Goal: Task Accomplishment & Management: Use online tool/utility

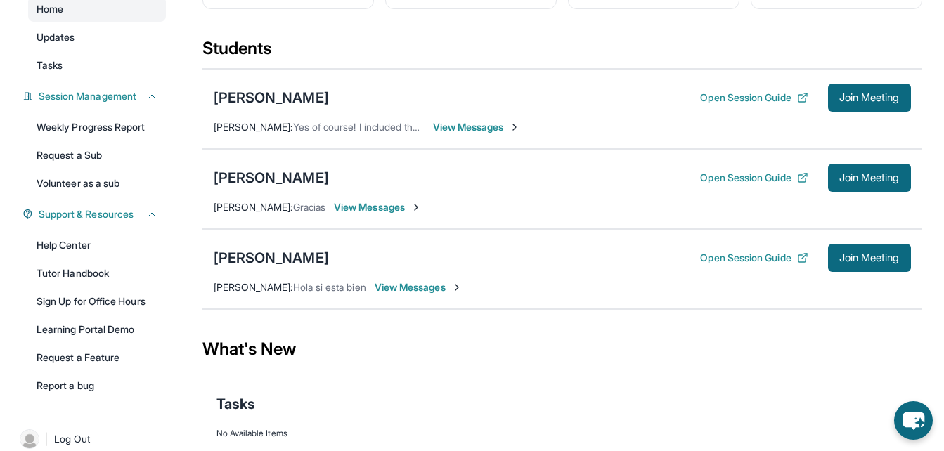
scroll to position [200, 0]
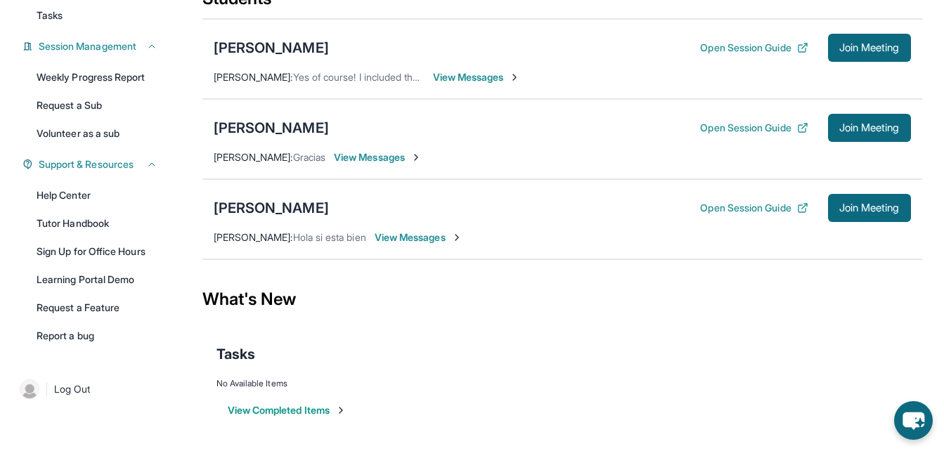
click at [334, 160] on span "View Messages" at bounding box center [378, 157] width 88 height 14
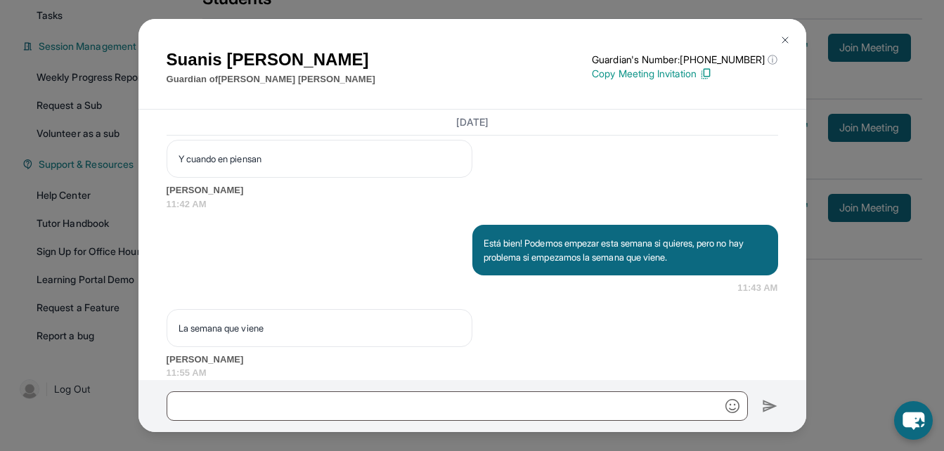
scroll to position [1362, 0]
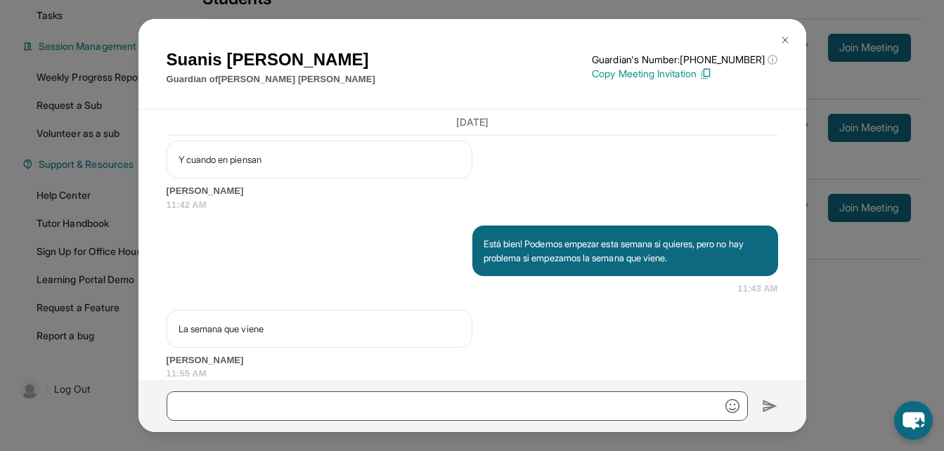
click at [784, 37] on img at bounding box center [784, 39] width 11 height 11
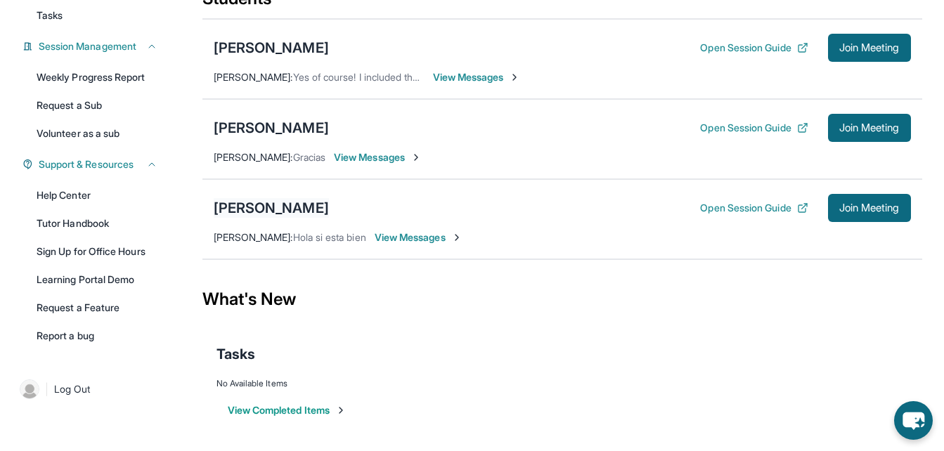
click at [264, 208] on div "[PERSON_NAME]" at bounding box center [271, 208] width 115 height 20
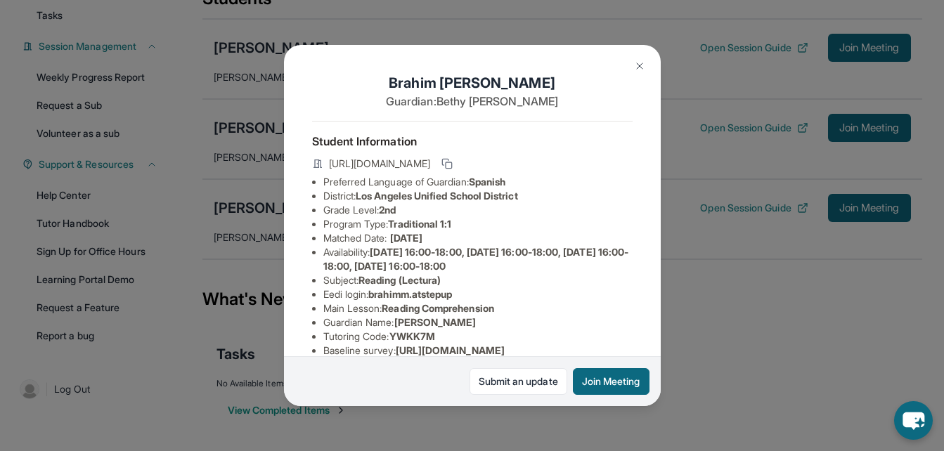
click at [639, 69] on img at bounding box center [639, 65] width 11 height 11
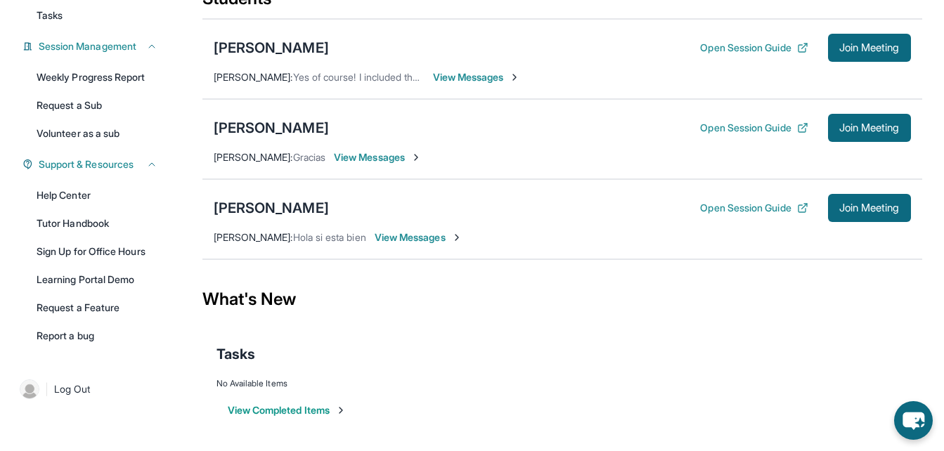
click at [403, 240] on span "View Messages" at bounding box center [419, 237] width 88 height 14
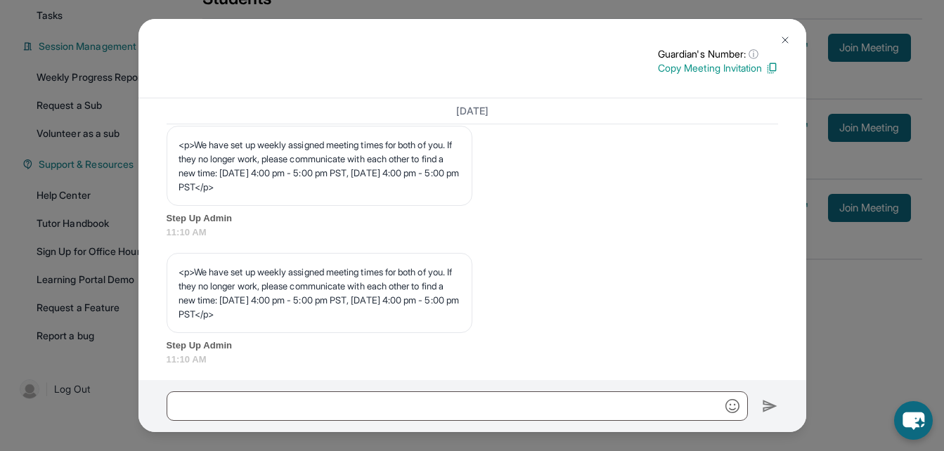
scroll to position [604, 0]
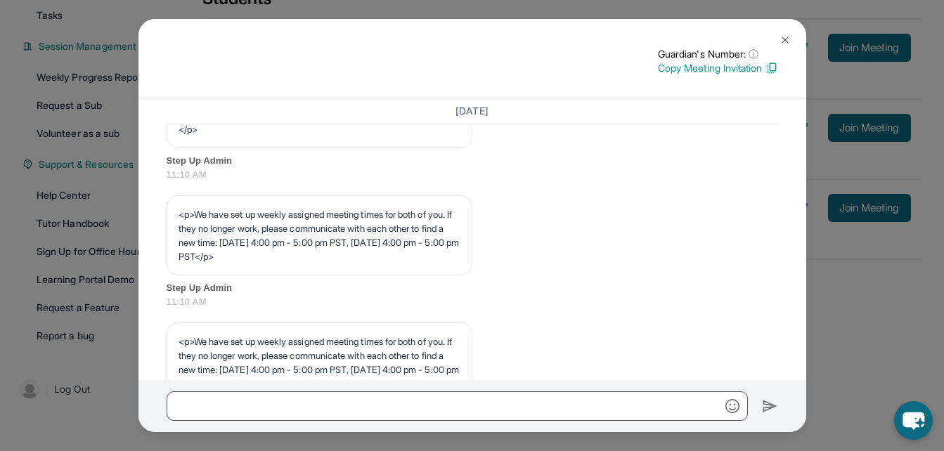
click at [779, 37] on img at bounding box center [784, 39] width 11 height 11
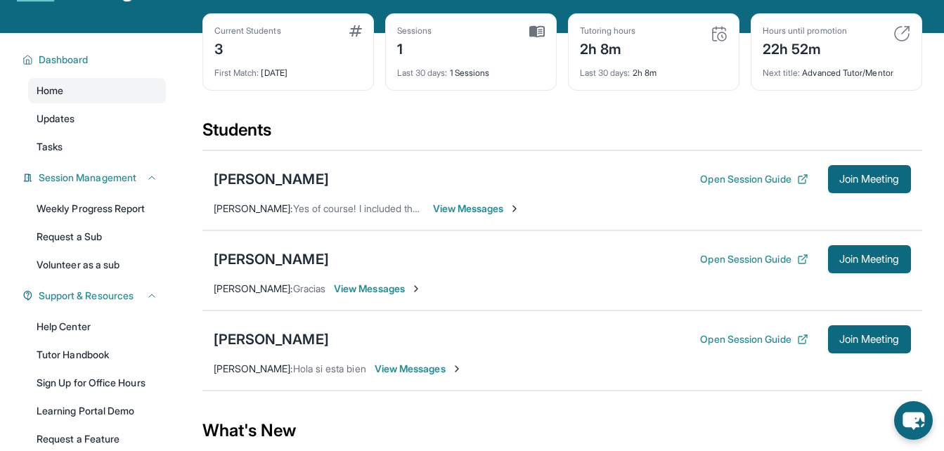
scroll to position [58, 0]
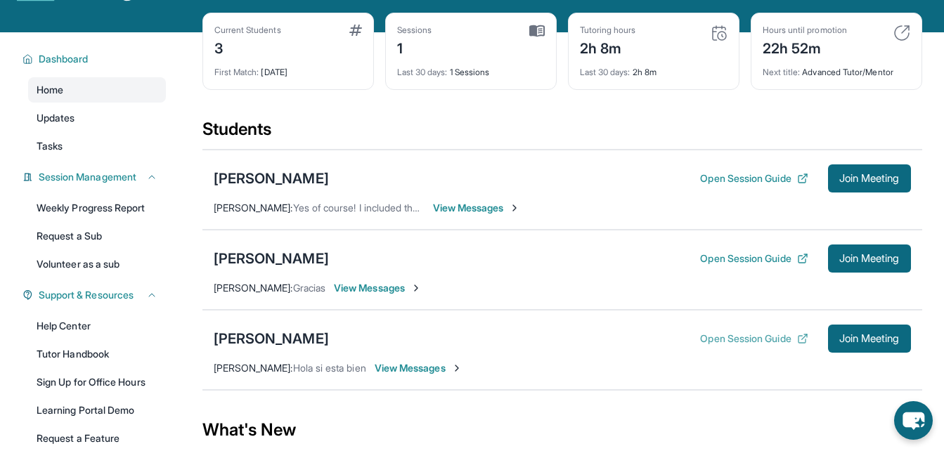
click at [743, 346] on button "Open Session Guide" at bounding box center [754, 339] width 108 height 14
click at [875, 353] on button "Join Meeting" at bounding box center [869, 339] width 83 height 28
click at [247, 349] on div "[PERSON_NAME]" at bounding box center [271, 339] width 115 height 20
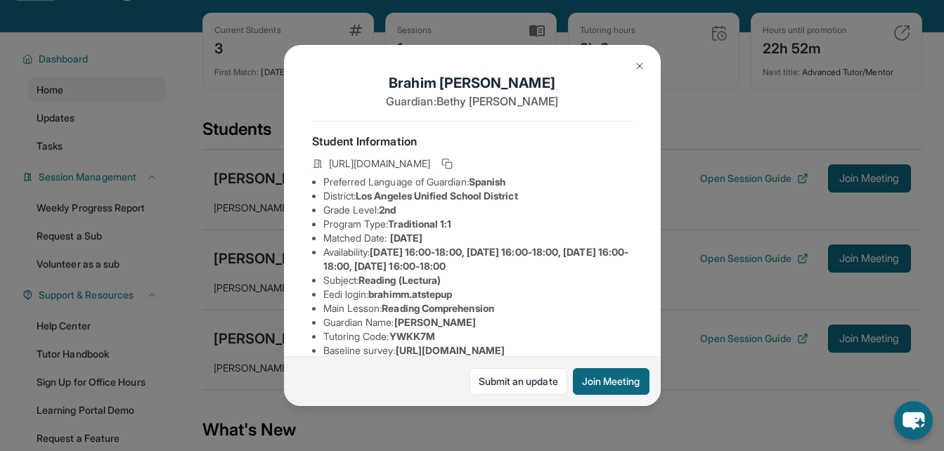
scroll to position [252, 0]
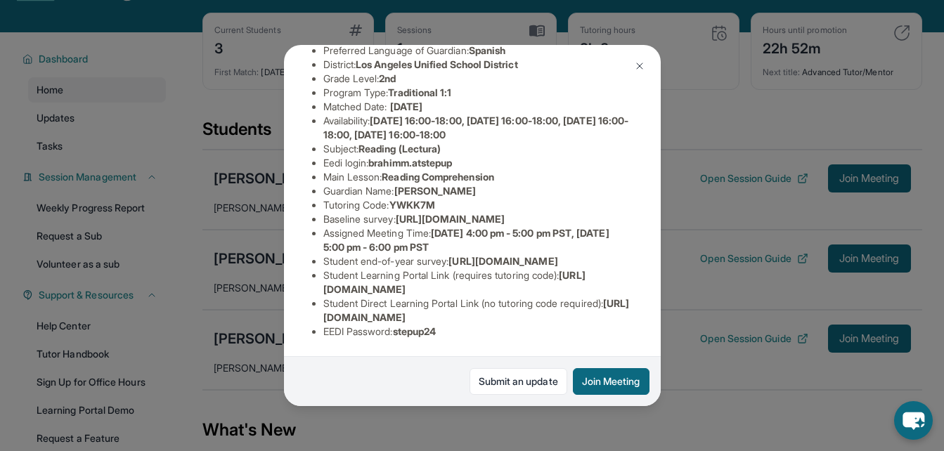
click at [322, 210] on ul "Preferred Language of Guardian: Spanish District: Los Angeles Unified School Di…" at bounding box center [472, 191] width 320 height 295
drag, startPoint x: 463, startPoint y: 249, endPoint x: 313, endPoint y: 212, distance: 154.1
click at [313, 212] on div "Brahim Mejia Guardian: Bethy Jiménez Student Information https://student-portal…" at bounding box center [472, 225] width 377 height 361
click at [314, 204] on ul "Preferred Language of Guardian: Spanish District: Los Angeles Unified School Di…" at bounding box center [472, 191] width 320 height 295
drag, startPoint x: 614, startPoint y: 153, endPoint x: 320, endPoint y: 126, distance: 295.7
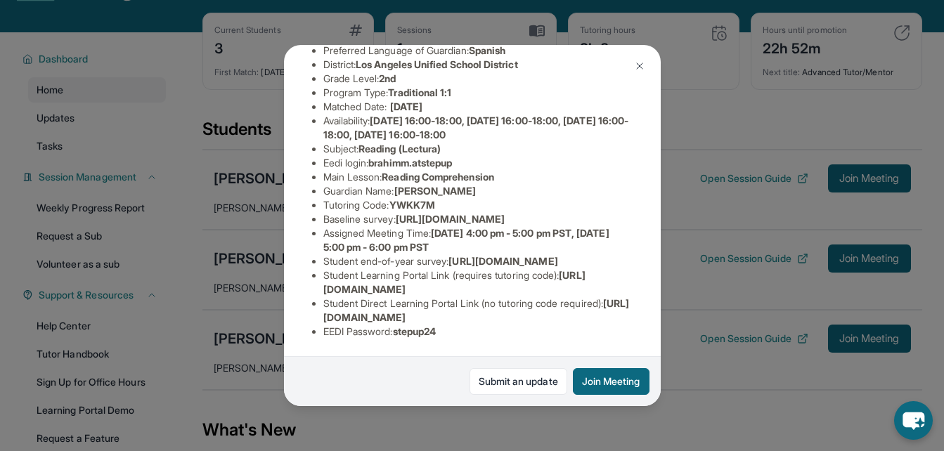
click at [320, 126] on div "Brahim Mejia Guardian: Bethy Jiménez Student Information https://student-portal…" at bounding box center [472, 225] width 377 height 361
copy span "https://airtable.com/apprlfn8WjpjBUn2G/shrK0QR6AaNyG5psY?prefill_Type%20of%20Fo…"
click at [638, 63] on img at bounding box center [639, 65] width 11 height 11
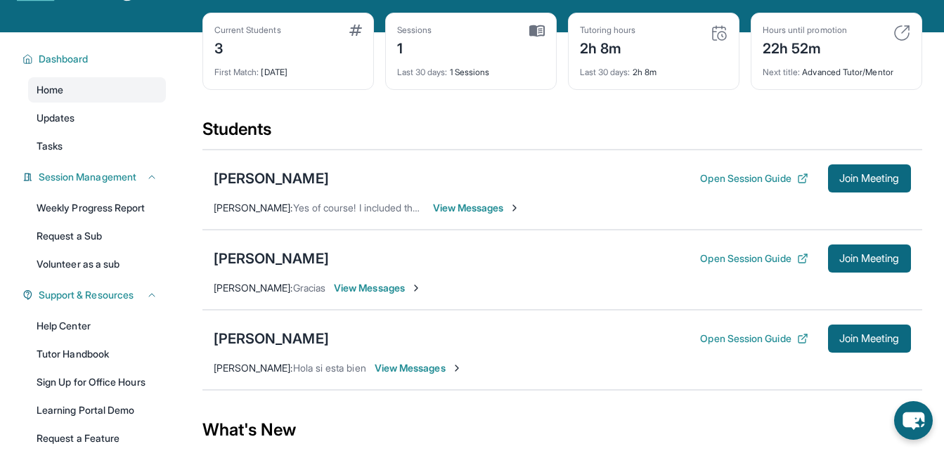
scroll to position [200, 0]
